Goal: Task Accomplishment & Management: Complete application form

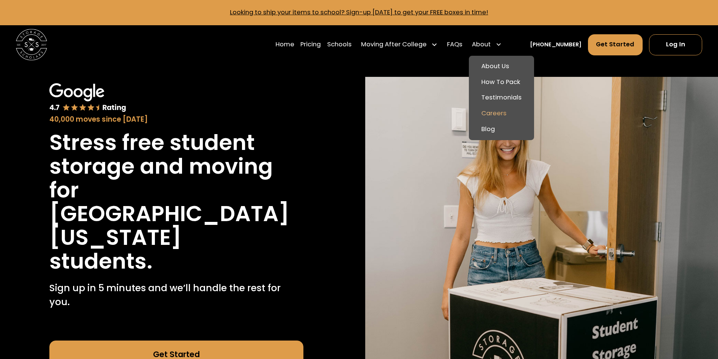
click at [512, 112] on link "Careers" at bounding box center [501, 114] width 59 height 16
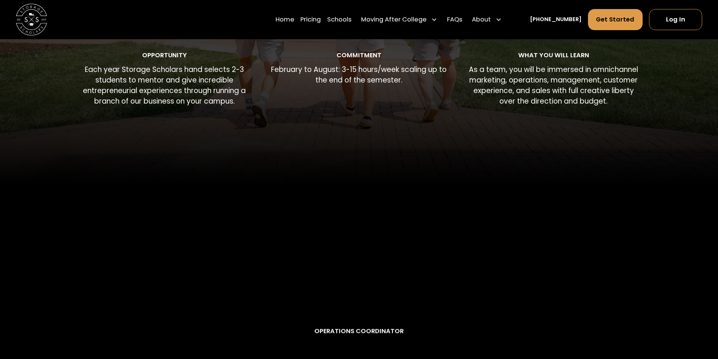
scroll to position [188, 0]
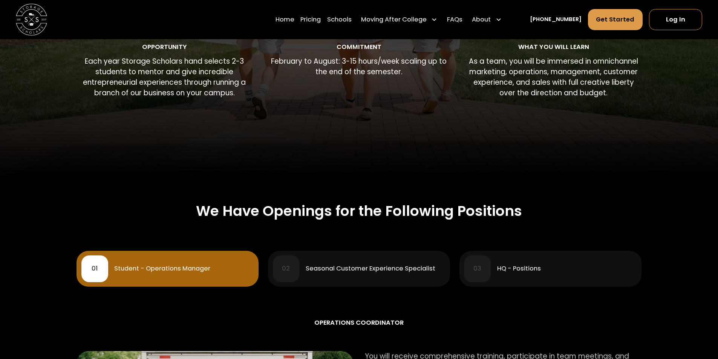
click at [357, 274] on div "02 Seasonal Customer Experience Specialist" at bounding box center [359, 268] width 173 height 27
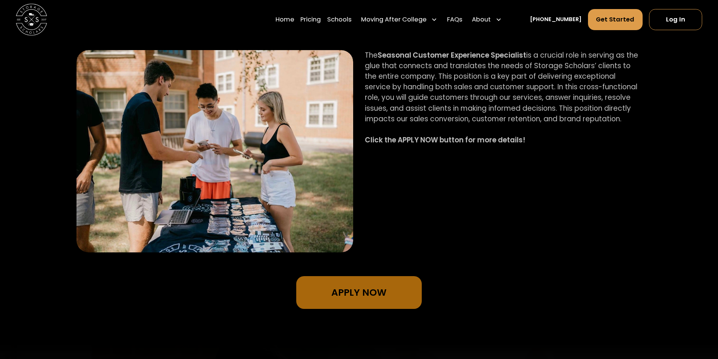
scroll to position [490, 0]
click at [409, 141] on strong "Click the APPLY NOW button for more details!" at bounding box center [445, 140] width 161 height 10
click at [353, 293] on link "Apply Now" at bounding box center [358, 292] width 125 height 33
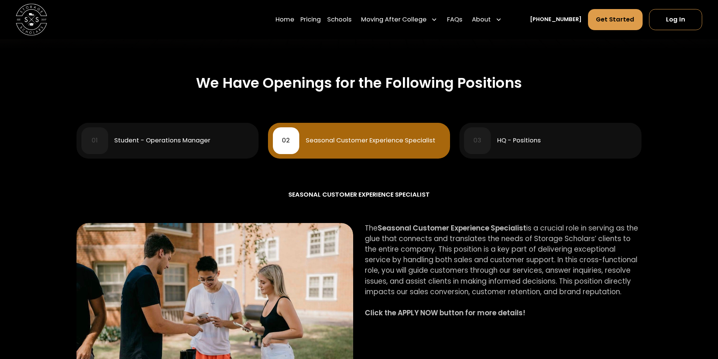
scroll to position [301, 0]
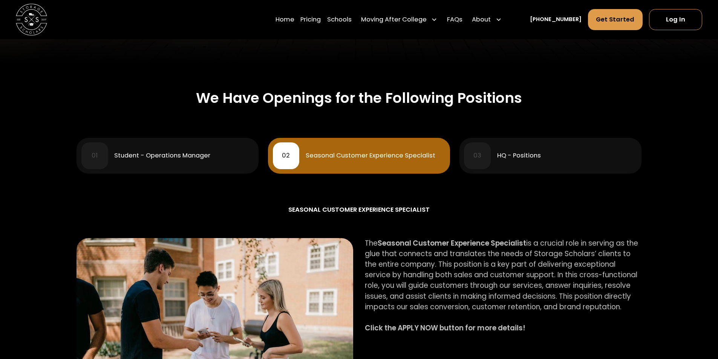
click at [543, 155] on div "HQ - Positions" at bounding box center [566, 156] width 139 height 6
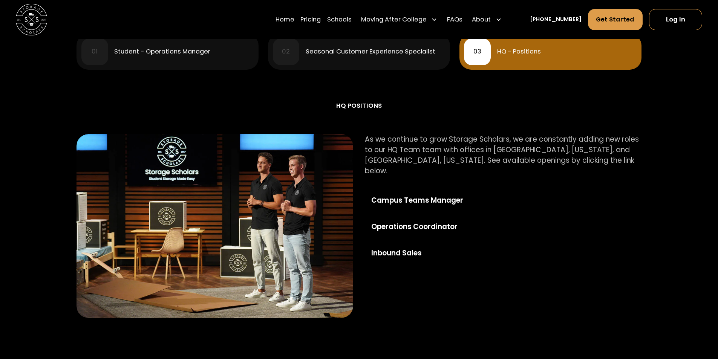
scroll to position [414, 0]
